Goal: Task Accomplishment & Management: Use online tool/utility

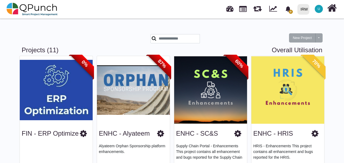
click at [127, 38] on div at bounding box center [82, 40] width 129 height 12
click at [288, 8] on icon "bell fill" at bounding box center [288, 9] width 5 height 6
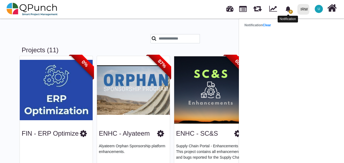
click at [288, 8] on icon "bell fill" at bounding box center [288, 9] width 5 height 6
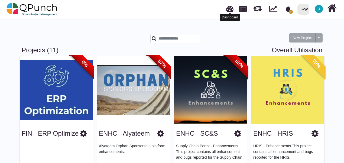
click at [230, 12] on link at bounding box center [229, 8] width 7 height 9
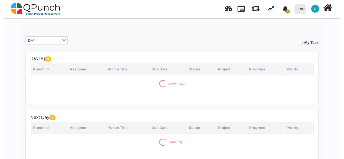
scroll to position [81, 0]
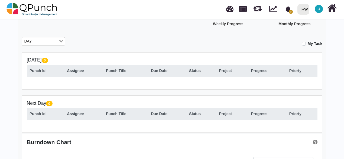
click at [44, 44] on div "DAY Loading..." at bounding box center [43, 41] width 43 height 9
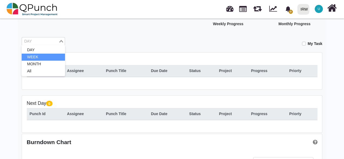
click at [41, 55] on li "WEEK" at bounding box center [43, 57] width 43 height 7
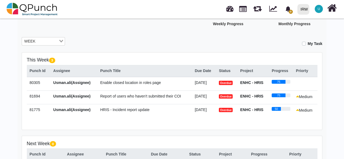
click at [113, 83] on span "Enable closed location in roles page" at bounding box center [130, 82] width 61 height 4
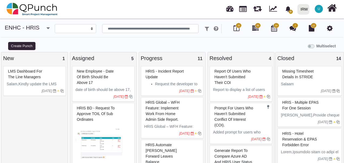
select select
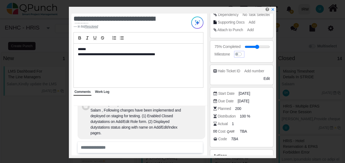
scroll to position [101, 0]
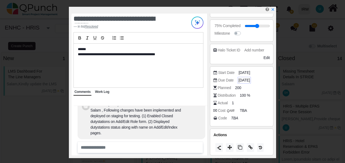
click at [243, 79] on span "[DATE]" at bounding box center [243, 80] width 11 height 6
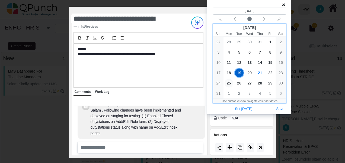
click at [231, 83] on span "25" at bounding box center [228, 83] width 9 height 9
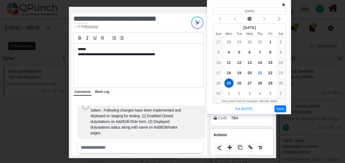
click at [280, 109] on button "Save" at bounding box center [280, 108] width 12 height 7
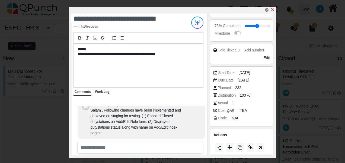
click at [273, 10] on icon "x" at bounding box center [272, 10] width 4 height 4
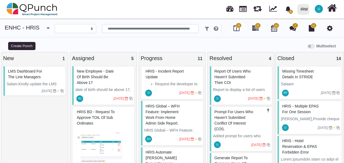
click at [172, 83] on li "Request the developer to replace the text input field with a multi-select dropd…" at bounding box center [178, 112] width 46 height 63
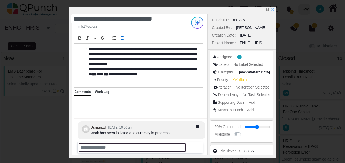
click at [92, 148] on input "text" at bounding box center [132, 147] width 107 height 9
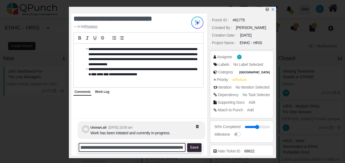
scroll to position [0, 36]
type input "**********"
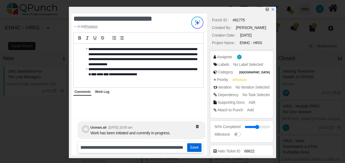
click at [195, 149] on button "Save" at bounding box center [194, 147] width 14 height 9
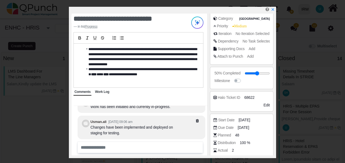
scroll to position [81, 0]
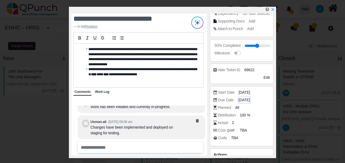
click at [246, 99] on span "[DATE]" at bounding box center [243, 100] width 11 height 6
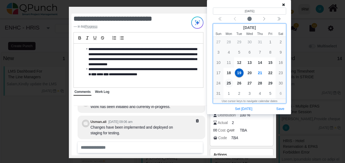
click at [231, 84] on span "25" at bounding box center [228, 83] width 9 height 9
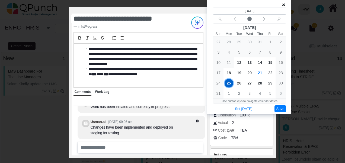
click at [281, 108] on button "Save" at bounding box center [280, 108] width 12 height 7
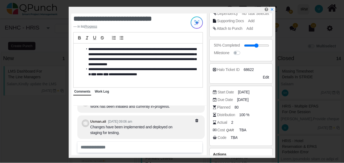
scroll to position [101, 0]
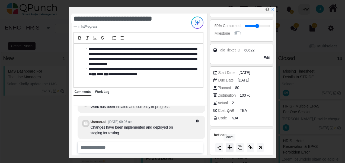
click at [232, 147] on button at bounding box center [230, 147] width 8 height 9
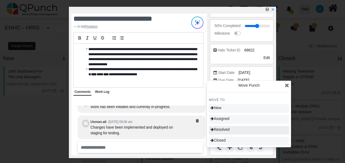
click at [226, 131] on span "Resolved" at bounding box center [219, 129] width 19 height 4
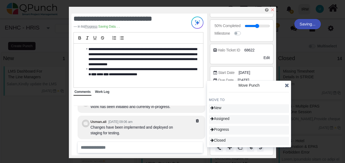
type input "**"
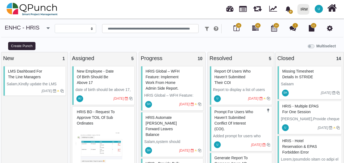
click at [224, 77] on span "Report of users who haven't submitted their COI" at bounding box center [233, 77] width 36 height 16
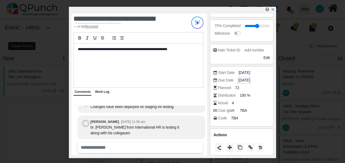
click at [250, 77] on span "[DATE]" at bounding box center [243, 80] width 11 height 6
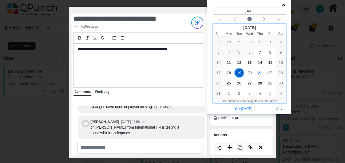
click at [226, 84] on span "25" at bounding box center [228, 83] width 9 height 9
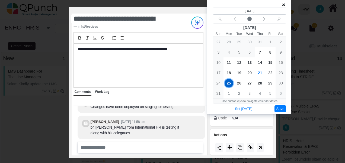
click at [281, 109] on button "Save" at bounding box center [280, 108] width 12 height 7
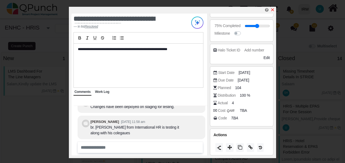
click at [272, 10] on icon "x" at bounding box center [272, 9] width 3 height 3
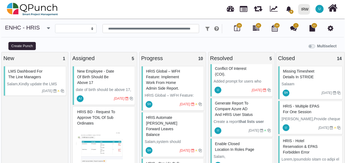
scroll to position [25, 0]
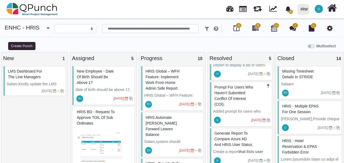
click at [231, 98] on span "prompt for users who haven't submitted Conflict of Interest (COI)." at bounding box center [234, 95] width 39 height 21
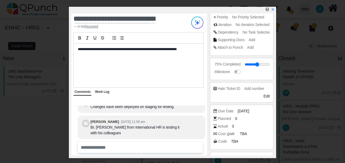
scroll to position [86, 0]
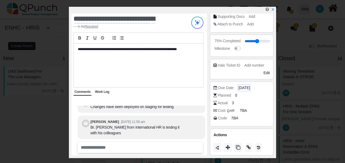
click at [242, 86] on span "[DATE]" at bounding box center [243, 88] width 11 height 6
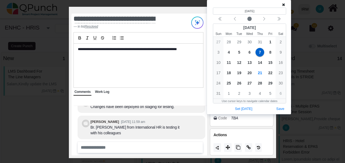
click at [283, 5] on icon at bounding box center [283, 5] width 3 height 4
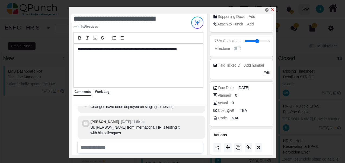
click at [273, 10] on icon "x" at bounding box center [272, 10] width 4 height 4
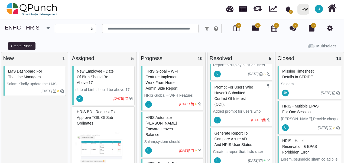
click at [238, 95] on div "prompt for users who haven't submitted Conflict of Interest (COI)." at bounding box center [241, 95] width 57 height 25
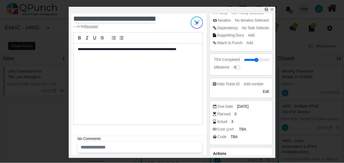
scroll to position [86, 0]
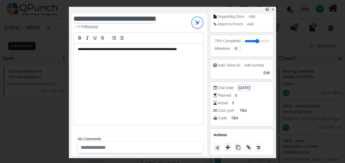
click at [244, 88] on span "[DATE]" at bounding box center [243, 88] width 11 height 6
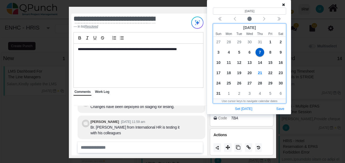
click at [234, 82] on div "26" at bounding box center [239, 83] width 10 height 10
click at [230, 82] on span "25" at bounding box center [228, 83] width 9 height 9
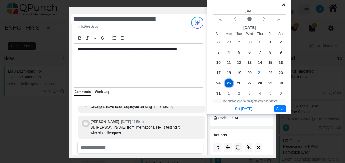
click at [277, 110] on button "Save" at bounding box center [280, 108] width 12 height 7
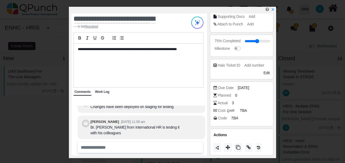
click at [223, 149] on div at bounding box center [241, 146] width 56 height 11
click at [225, 148] on icon at bounding box center [227, 147] width 4 height 4
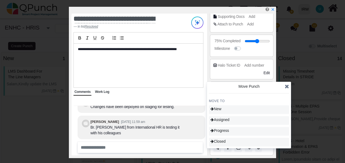
click at [286, 87] on icon at bounding box center [286, 86] width 4 height 5
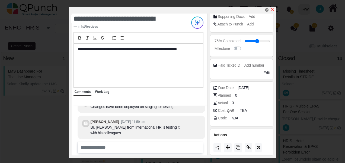
click at [274, 8] on link at bounding box center [272, 10] width 4 height 5
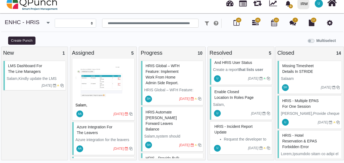
scroll to position [130, 0]
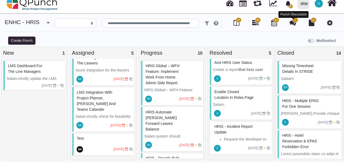
click at [293, 25] on icon at bounding box center [293, 23] width 7 height 7
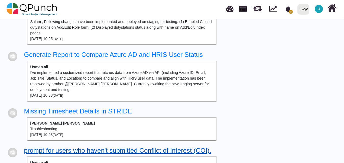
scroll to position [184, 0]
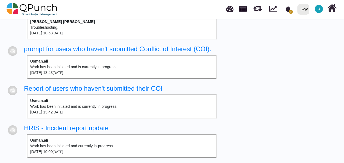
click at [322, 8] on span "U" at bounding box center [319, 9] width 8 height 8
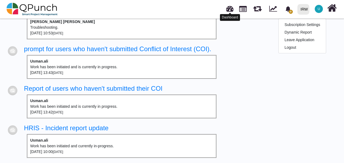
click at [232, 12] on div "Dashboard" at bounding box center [230, 17] width 20 height 10
click at [229, 10] on link at bounding box center [229, 8] width 7 height 9
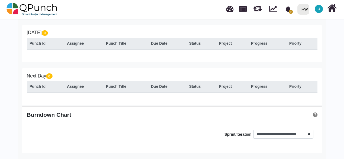
scroll to position [108, 0]
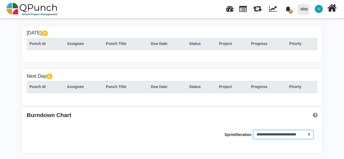
click at [277, 134] on select "**********" at bounding box center [283, 134] width 60 height 9
click at [191, 121] on div "**********" at bounding box center [172, 130] width 300 height 46
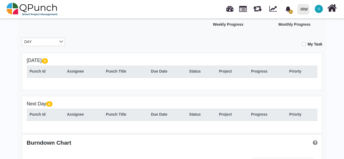
scroll to position [54, 0]
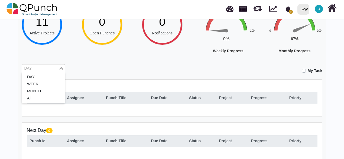
click at [51, 68] on input "Search for option" at bounding box center [39, 69] width 35 height 6
click at [41, 82] on li "WEEK" at bounding box center [43, 84] width 43 height 7
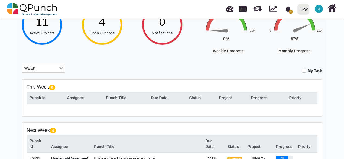
click at [115, 69] on div "My Task" at bounding box center [197, 68] width 249 height 9
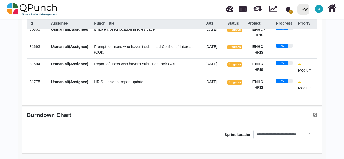
scroll to position [0, 0]
